Goal: Navigation & Orientation: Find specific page/section

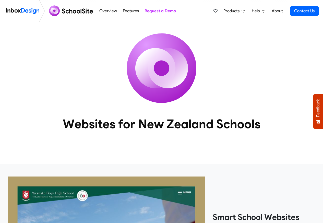
click at [235, 11] on span "Products" at bounding box center [232, 11] width 18 height 6
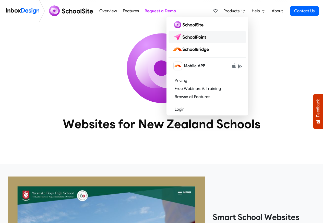
click at [195, 37] on img at bounding box center [191, 37] width 36 height 8
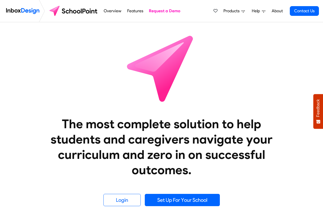
click at [237, 10] on span "Products" at bounding box center [232, 11] width 18 height 6
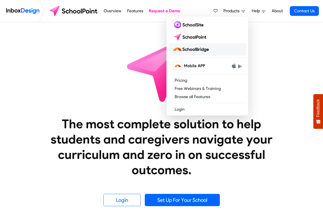
click at [192, 50] on img at bounding box center [192, 49] width 38 height 8
